Goal: Information Seeking & Learning: Learn about a topic

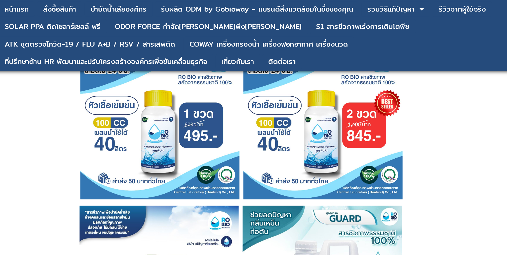
scroll to position [1461, 0]
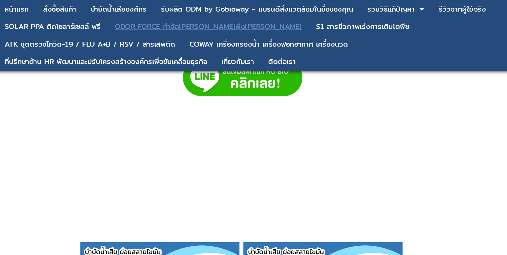
click at [222, 19] on div "ODOR FORCE กำจัด[PERSON_NAME]พึง[PERSON_NAME]" at bounding box center [229, 19] width 136 height 5
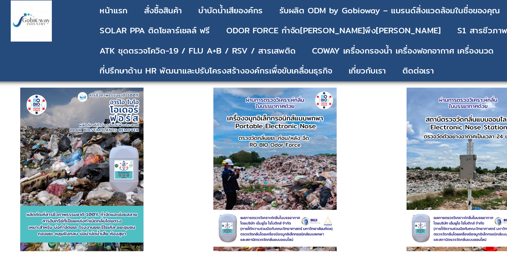
scroll to position [345, 0]
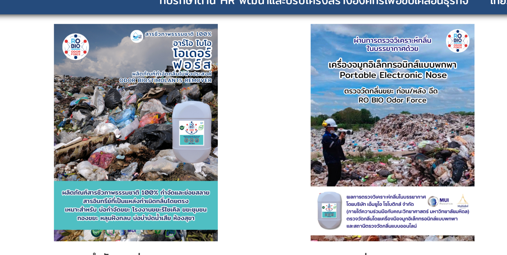
click at [119, 102] on div "กำจัดและย่อยสลายสารอินทรีย์ที่เป็นแหล่งกำเนิดกลิ่นโดยตรงเหมาะสำหรับ บ่อกำจัดขยะ…" at bounding box center [254, 148] width 490 height 204
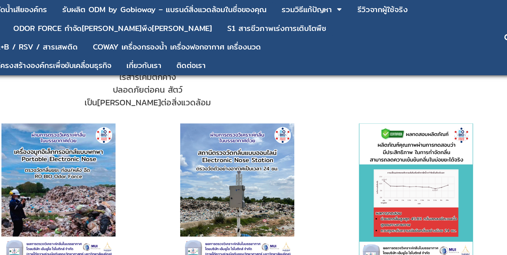
scroll to position [316, 0]
